Goal: Task Accomplishment & Management: Use online tool/utility

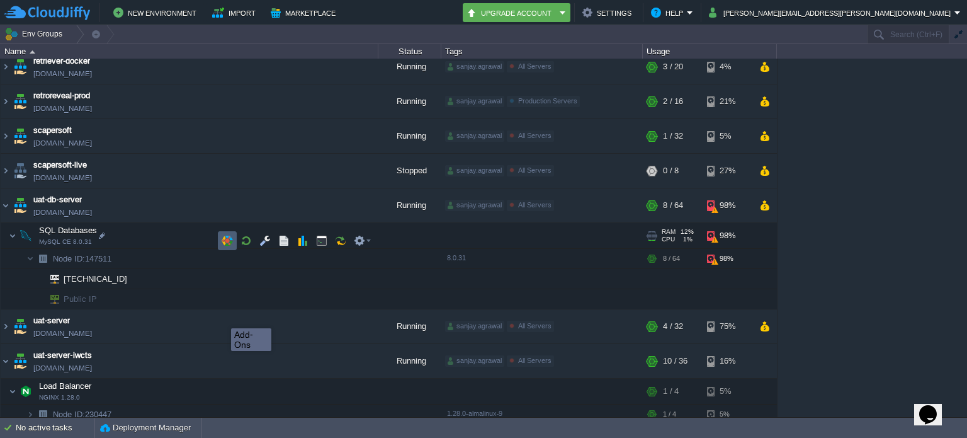
scroll to position [460, 0]
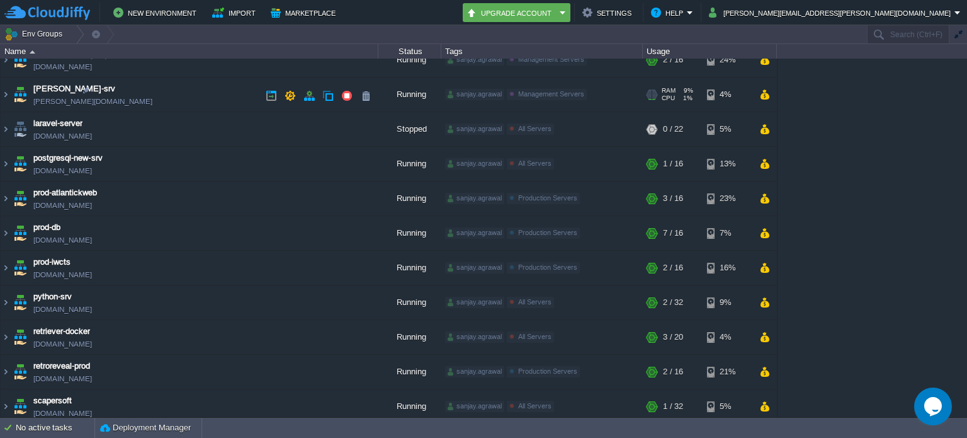
scroll to position [262, 0]
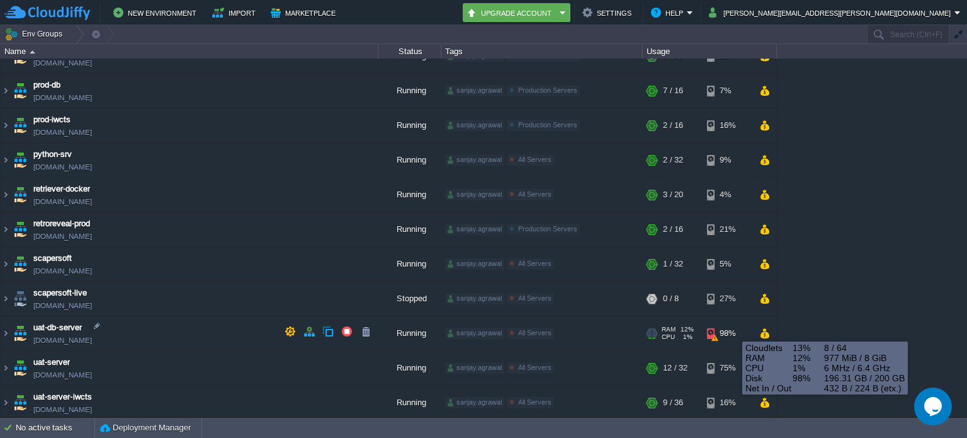
click at [729, 330] on div "98%" at bounding box center [727, 333] width 41 height 34
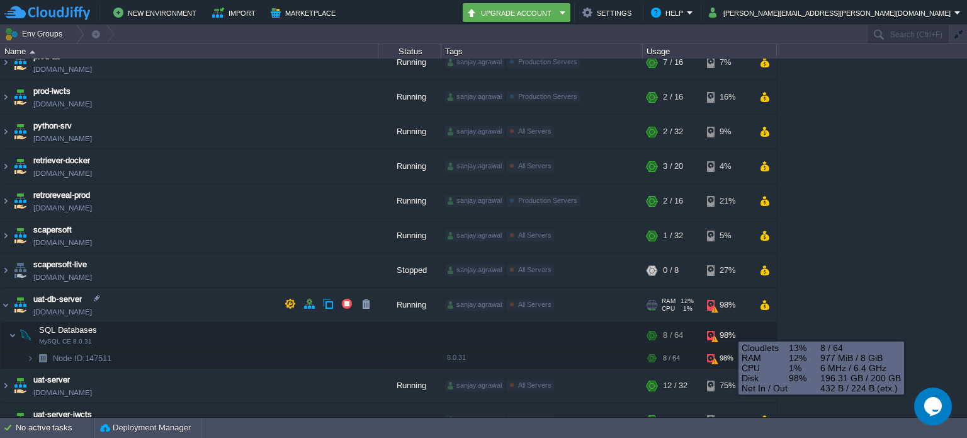
scroll to position [308, 0]
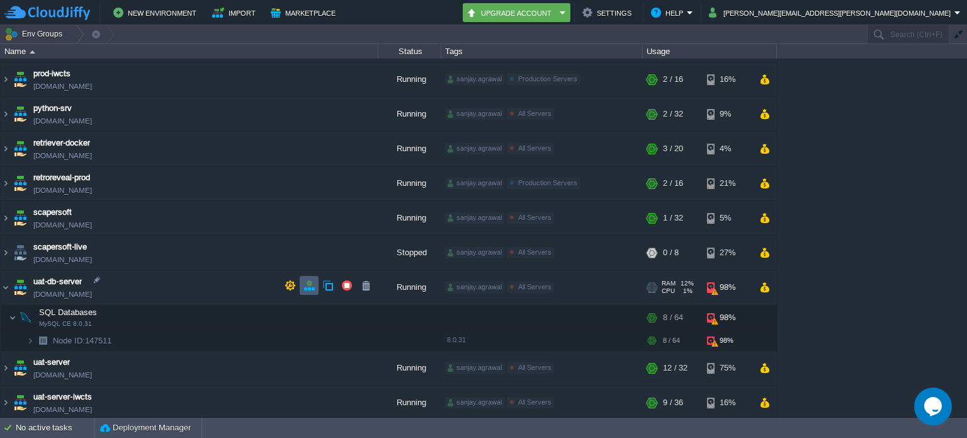
click at [309, 286] on button "button" at bounding box center [308, 285] width 11 height 11
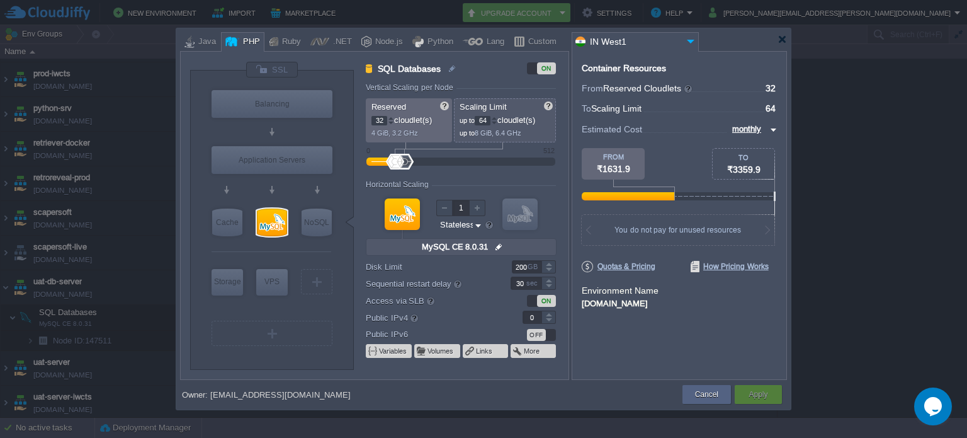
click at [550, 264] on div at bounding box center [548, 263] width 14 height 6
click at [564, 261] on div "200 GB" at bounding box center [467, 266] width 202 height 13
click at [478, 208] on div at bounding box center [477, 208] width 16 height 16
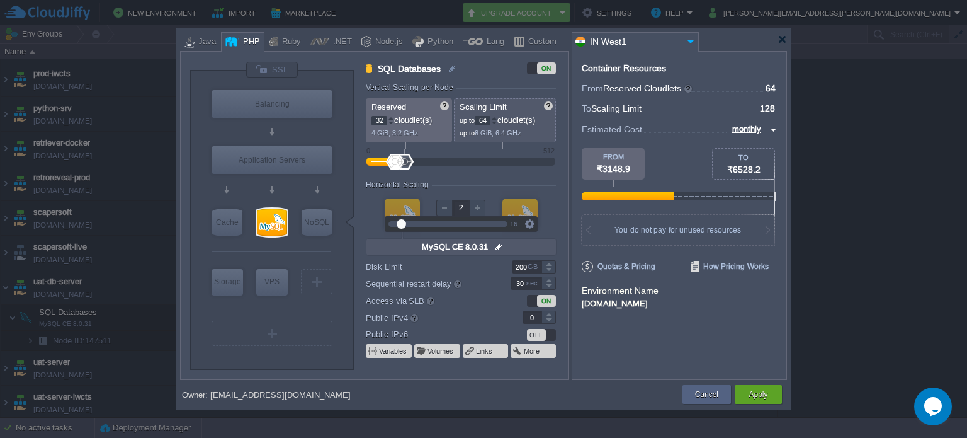
type input "1"
click at [445, 207] on div at bounding box center [444, 208] width 16 height 16
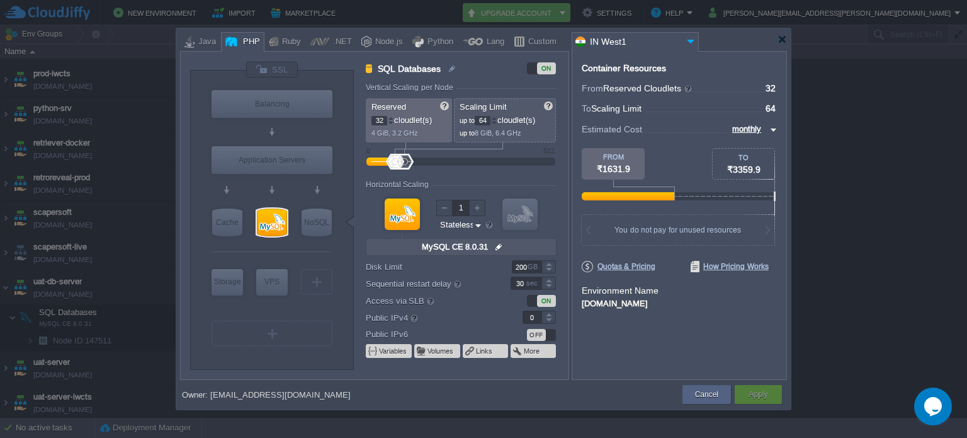
click at [528, 184] on div "Horizontal Scaling" at bounding box center [461, 185] width 190 height 11
click at [388, 118] on div at bounding box center [391, 118] width 6 height 4
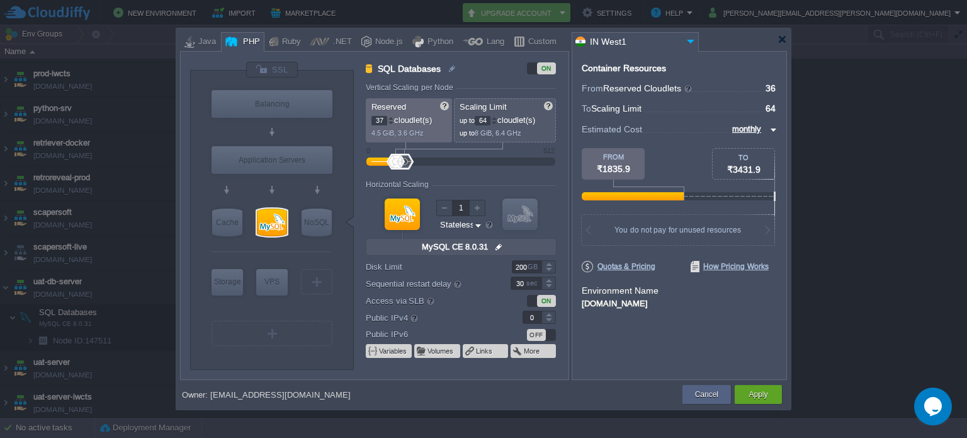
click at [388, 118] on div at bounding box center [391, 118] width 6 height 4
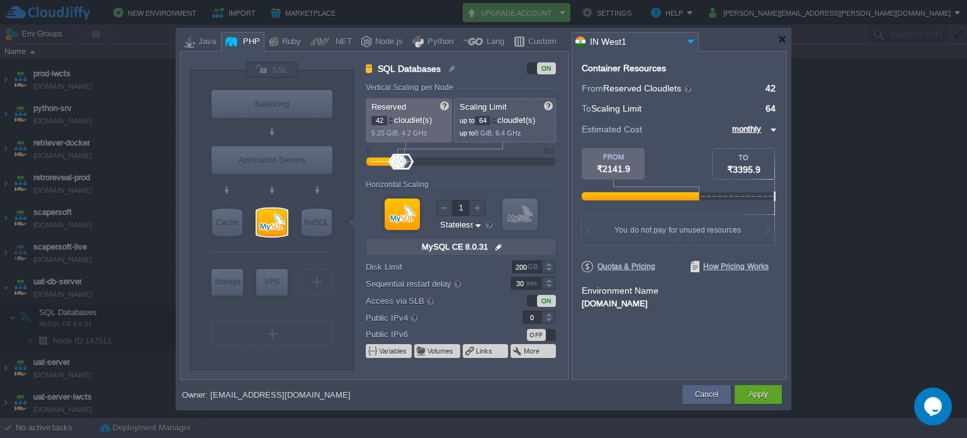
click at [388, 118] on div at bounding box center [391, 118] width 6 height 4
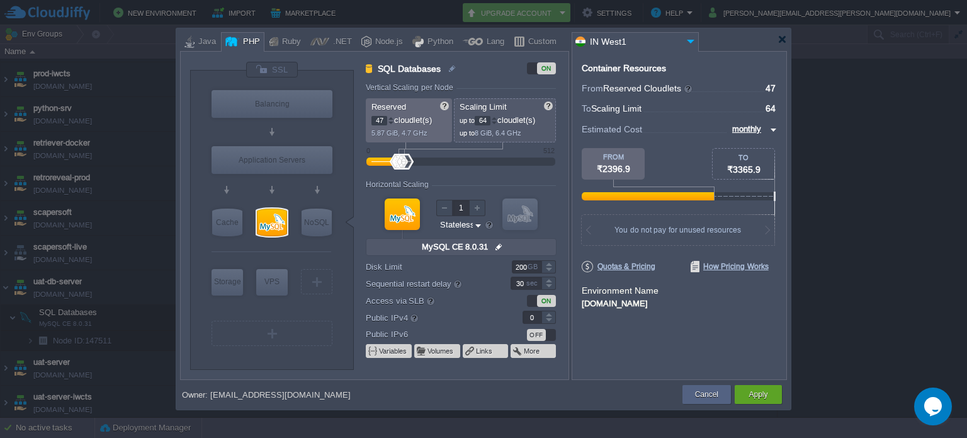
click at [388, 118] on div at bounding box center [391, 118] width 6 height 4
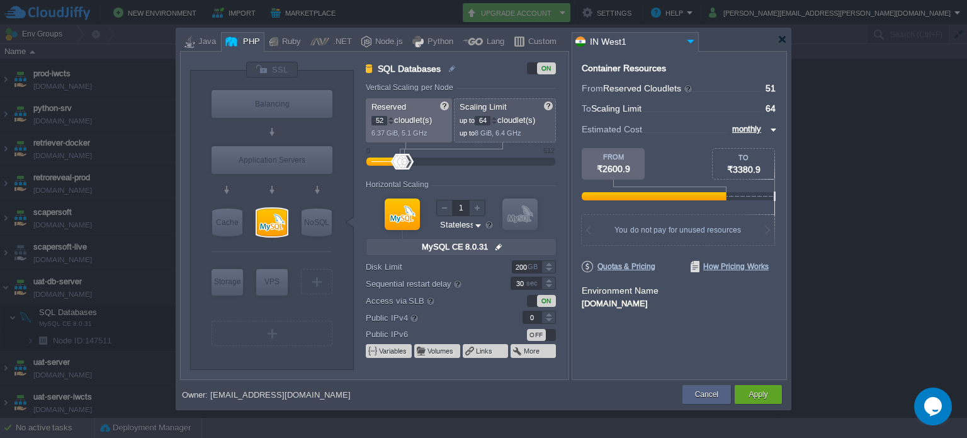
click at [388, 118] on div at bounding box center [391, 118] width 6 height 4
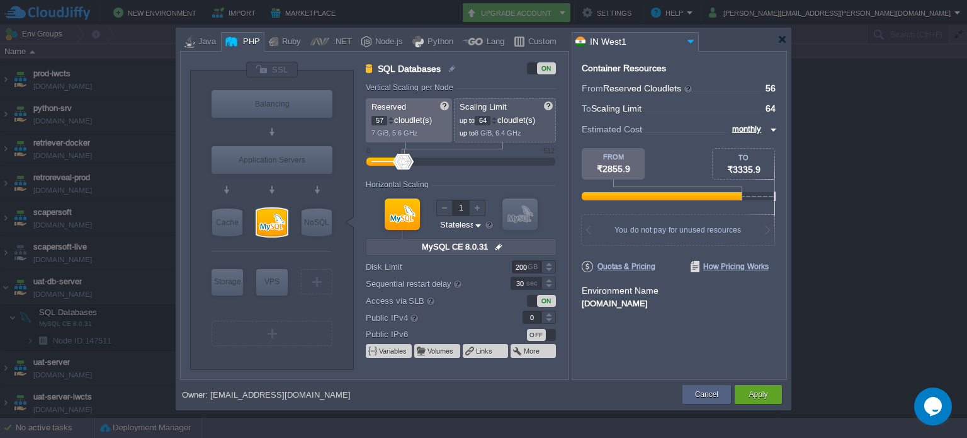
click at [388, 118] on div at bounding box center [391, 118] width 6 height 4
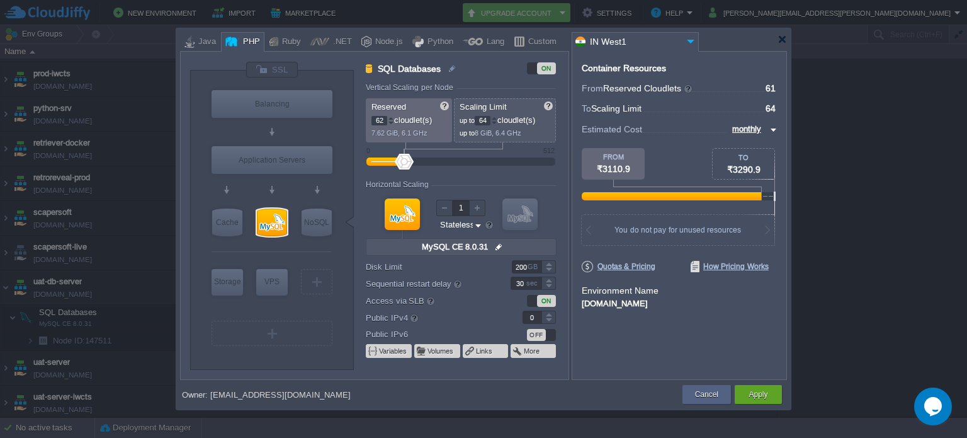
click at [388, 118] on div at bounding box center [391, 118] width 6 height 4
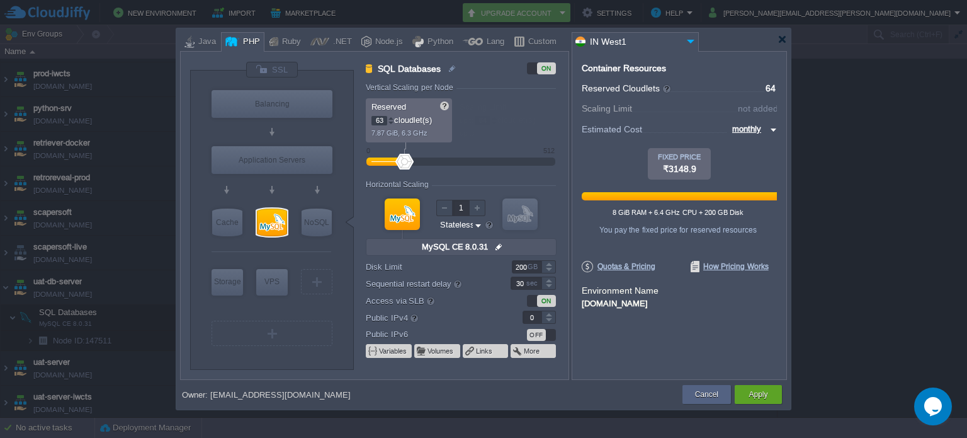
click at [388, 122] on div at bounding box center [391, 123] width 6 height 4
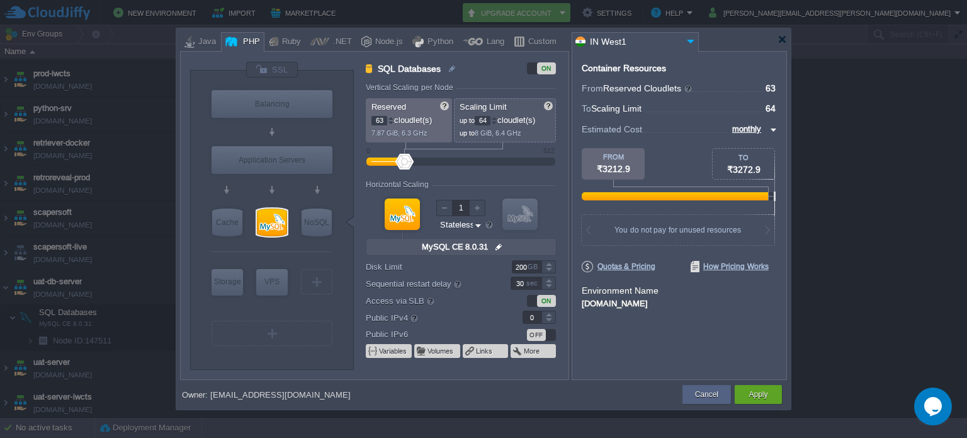
type input "64"
click at [391, 116] on div at bounding box center [391, 118] width 6 height 4
